Goal: Transaction & Acquisition: Purchase product/service

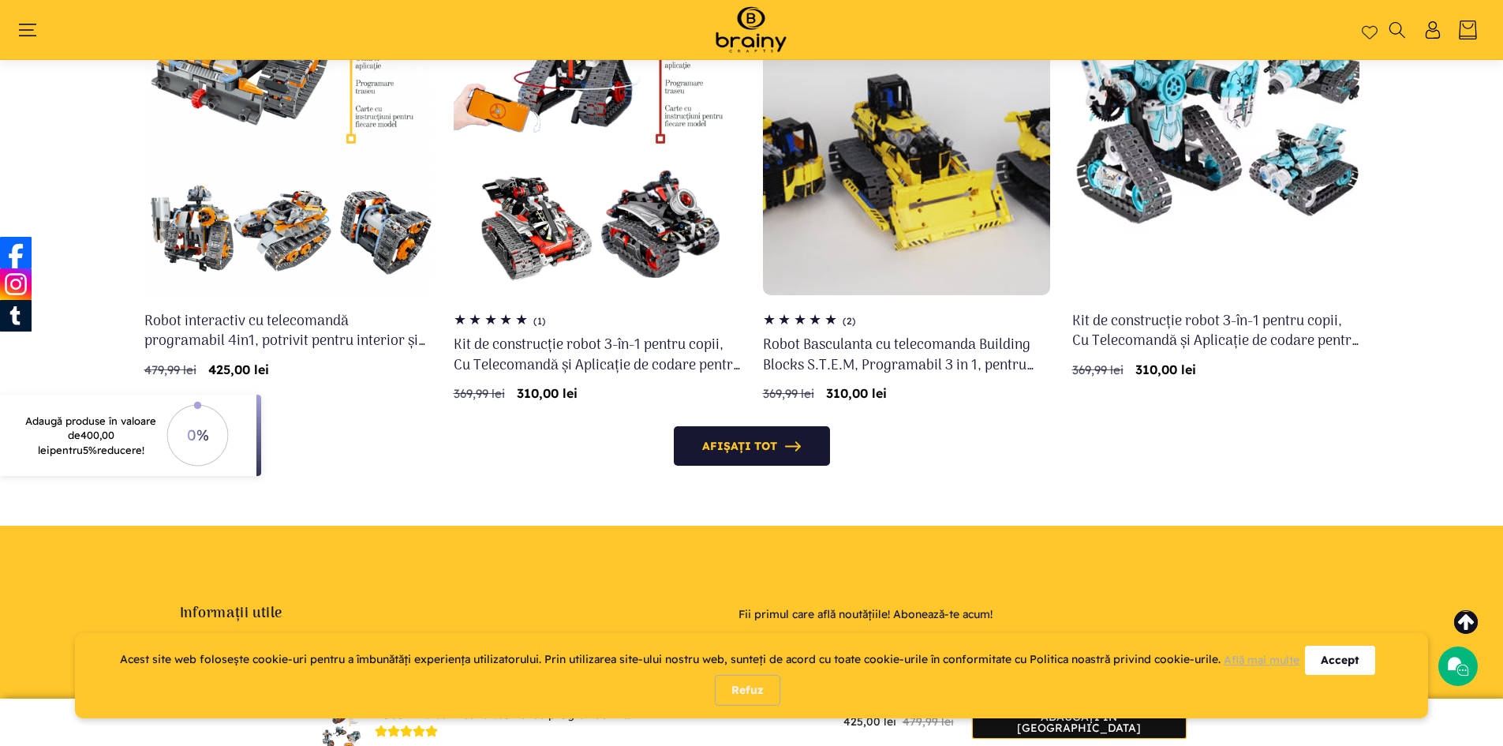
scroll to position [6022, 0]
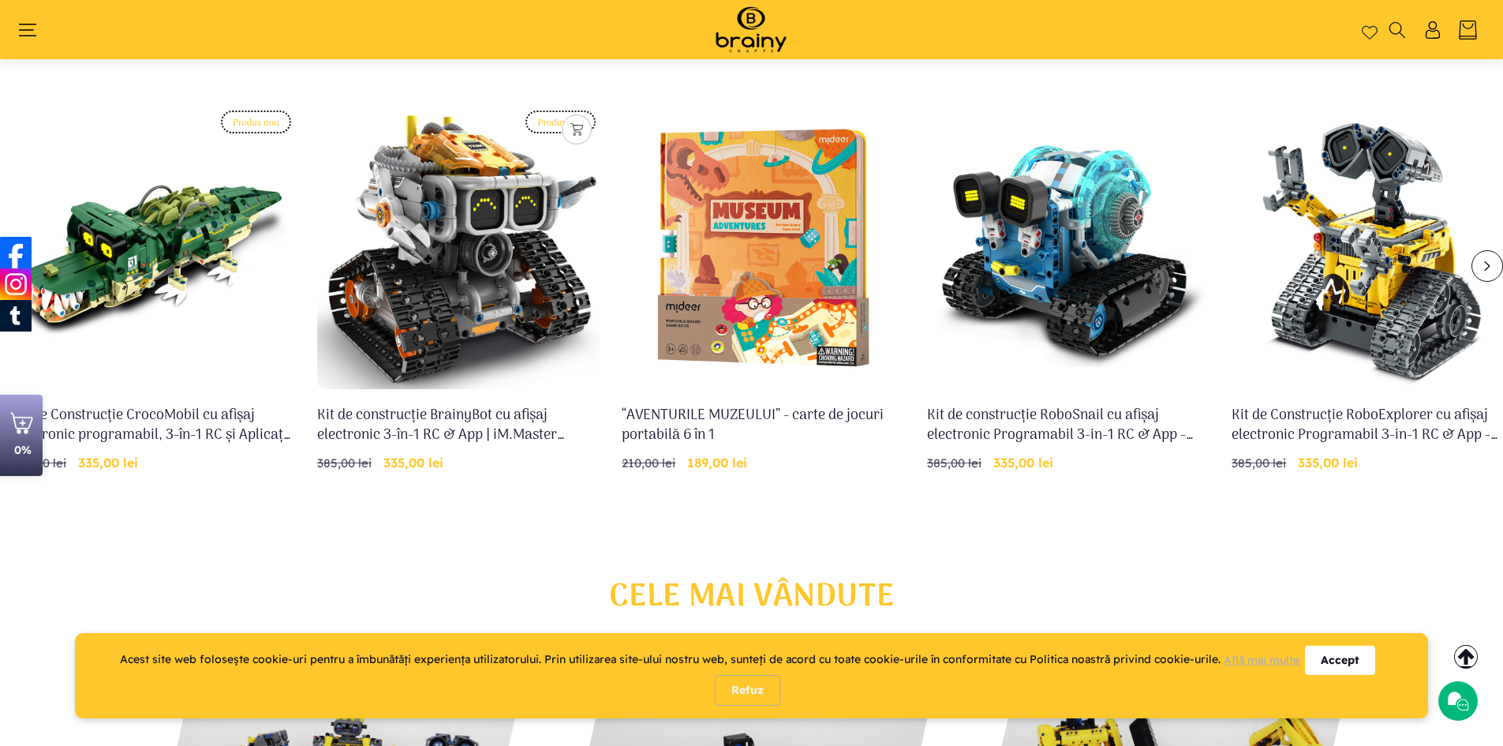
scroll to position [657, 0]
